Goal: Task Accomplishment & Management: Use online tool/utility

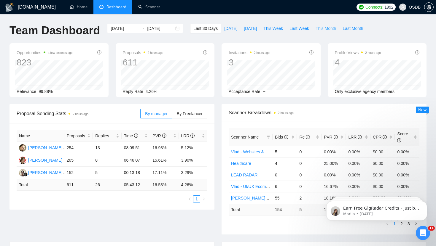
click at [331, 28] on span "This Month" at bounding box center [326, 28] width 20 height 7
type input "[DATE]"
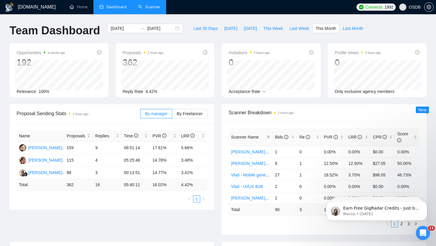
click at [151, 9] on link "Scanner" at bounding box center [149, 6] width 22 height 5
